Goal: Task Accomplishment & Management: Use online tool/utility

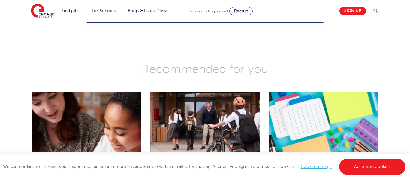
scroll to position [1108, 0]
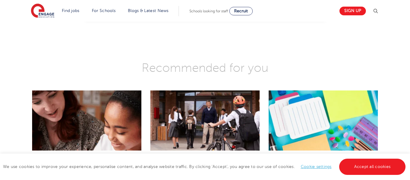
click at [18, 63] on div "Recommended for you" at bounding box center [205, 67] width 410 height 39
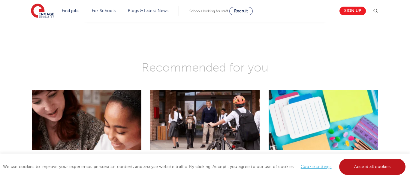
click at [377, 174] on link "Accept all cookies" at bounding box center [372, 167] width 67 height 16
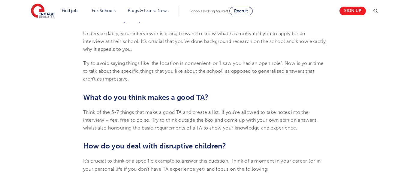
scroll to position [543, 0]
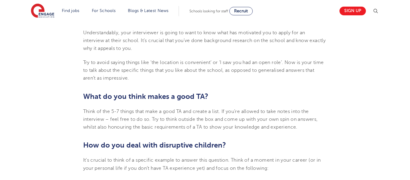
click at [327, 147] on section "23rd July 2024 Top 10 Interview Questions for Teaching Assistants Preparing for…" at bounding box center [205, 117] width 364 height 990
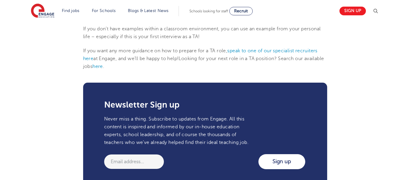
scroll to position [942, 0]
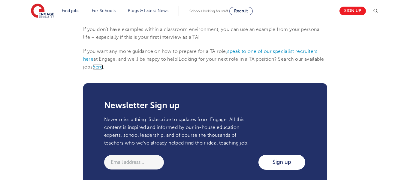
click at [103, 67] on span "here" at bounding box center [97, 66] width 11 height 5
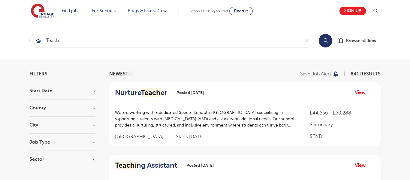
click at [48, 142] on h3 "Job Type" at bounding box center [62, 142] width 66 height 5
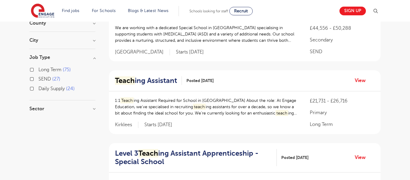
scroll to position [87, 0]
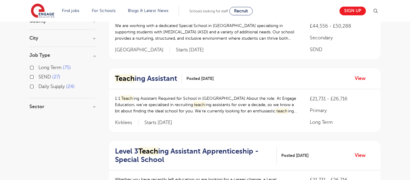
click at [41, 57] on h3 "Job Type" at bounding box center [62, 55] width 66 height 5
click at [42, 72] on h3 "Sector" at bounding box center [62, 72] width 66 height 5
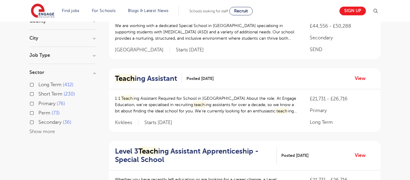
click at [35, 132] on button "Show more" at bounding box center [42, 131] width 26 height 5
click at [38, 84] on label "Long Term 412" at bounding box center [55, 85] width 35 height 8
click at [38, 84] on input "Long Term 412" at bounding box center [40, 84] width 4 height 4
checkbox input "true"
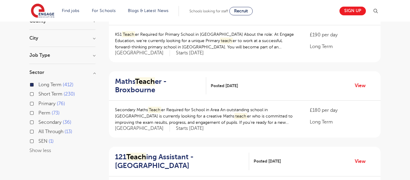
click at [60, 56] on h3 "Job Type" at bounding box center [62, 55] width 66 height 5
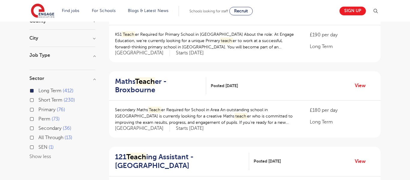
click at [60, 56] on h3 "Job Type" at bounding box center [62, 55] width 66 height 5
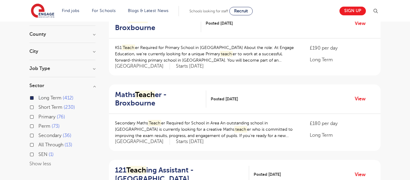
scroll to position [74, 0]
click at [70, 51] on h3 "City" at bounding box center [62, 50] width 66 height 5
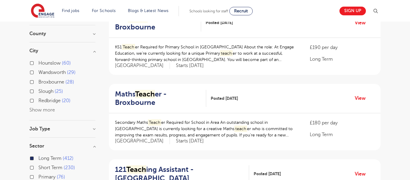
click at [40, 109] on button "Show more" at bounding box center [42, 109] width 26 height 5
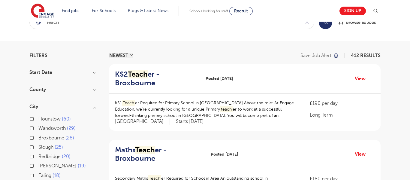
scroll to position [0, 0]
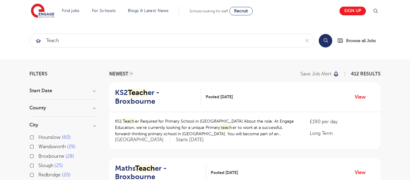
click at [53, 110] on div "County [GEOGRAPHIC_DATA] 352 [GEOGRAPHIC_DATA] 60 Show more" at bounding box center [62, 110] width 66 height 11
click at [51, 109] on h3 "County" at bounding box center [62, 107] width 66 height 5
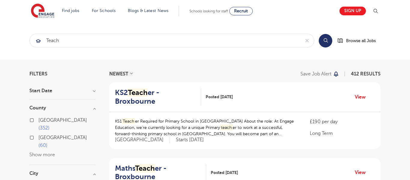
click at [95, 112] on div "[GEOGRAPHIC_DATA] 352 [GEOGRAPHIC_DATA] 60 Show more" at bounding box center [62, 134] width 66 height 48
click at [133, 39] on input "teach" at bounding box center [165, 40] width 271 height 13
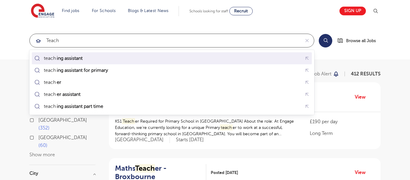
click at [117, 55] on div "teach ing assistant" at bounding box center [172, 58] width 278 height 9
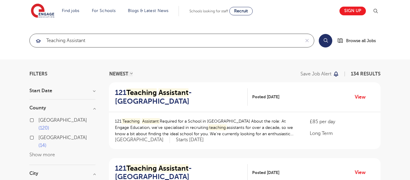
click at [112, 40] on input "teaching assistant" at bounding box center [165, 40] width 271 height 13
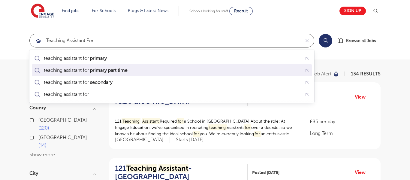
click at [90, 71] on mark "primary part time" at bounding box center [108, 70] width 39 height 7
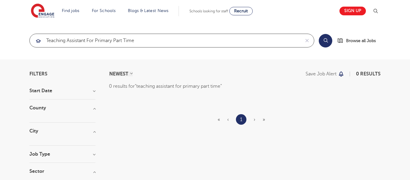
click at [96, 42] on input "teaching assistant for primary part time" at bounding box center [165, 40] width 271 height 13
type input "teaching assistant primary part time"
click button "Submit" at bounding box center [0, 0] width 0 height 0
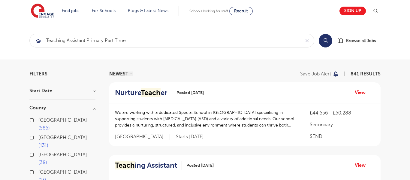
scroll to position [87, 0]
